Goal: Find specific page/section: Find specific page/section

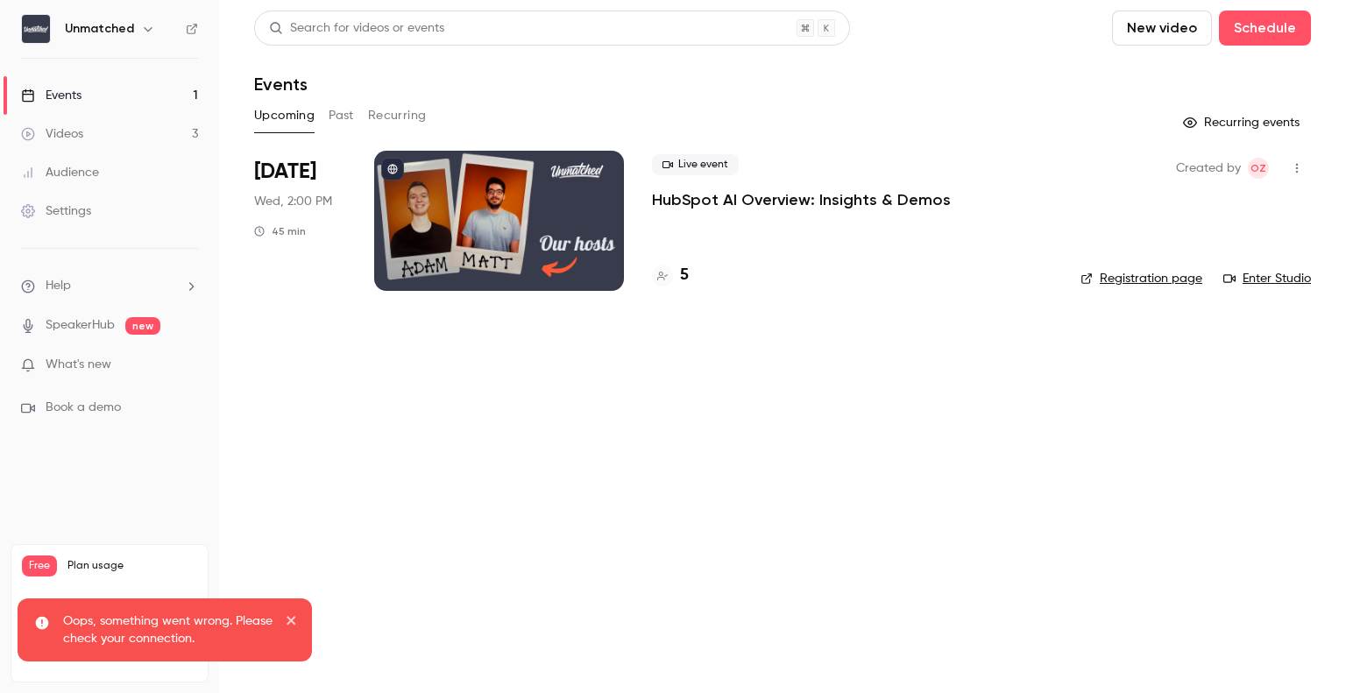
click at [567, 216] on div at bounding box center [499, 221] width 250 height 140
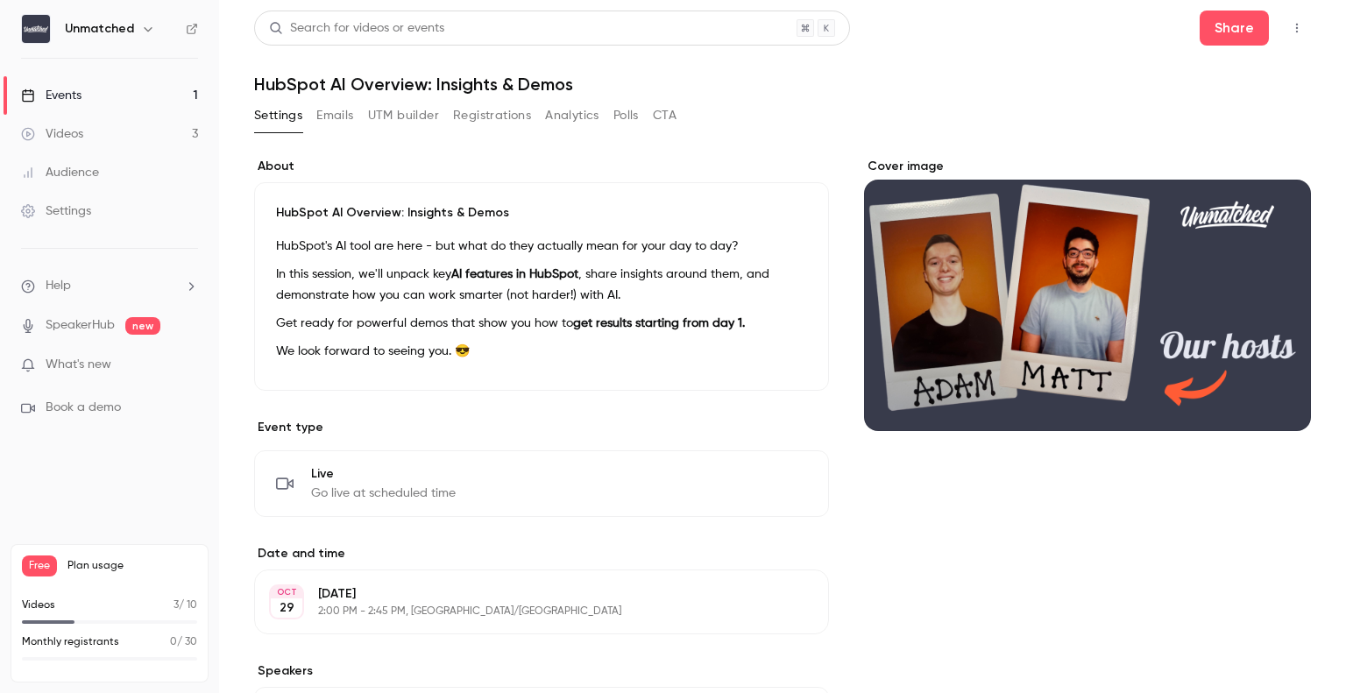
click at [812, 78] on h1 "HubSpot AI Overview: Insights & Demos" at bounding box center [782, 84] width 1057 height 21
